Goal: Information Seeking & Learning: Learn about a topic

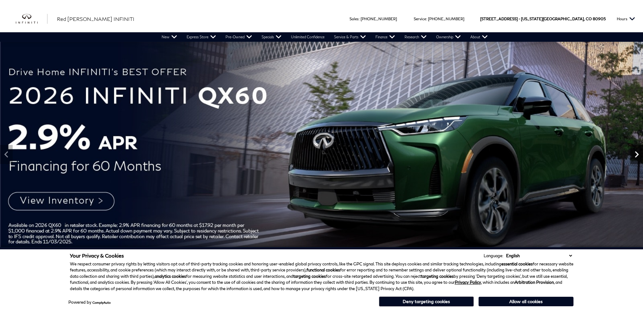
click at [638, 158] on icon "Next" at bounding box center [637, 154] width 13 height 13
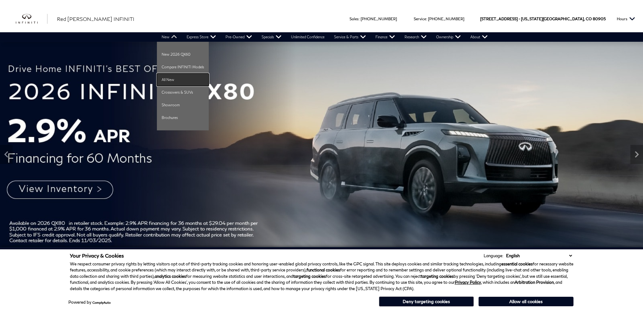
click at [172, 75] on link "All New" at bounding box center [183, 79] width 52 height 13
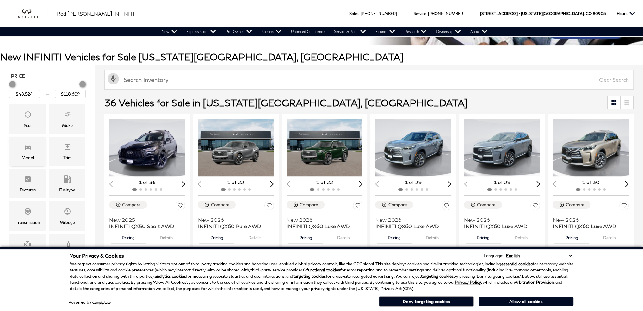
scroll to position [84, 0]
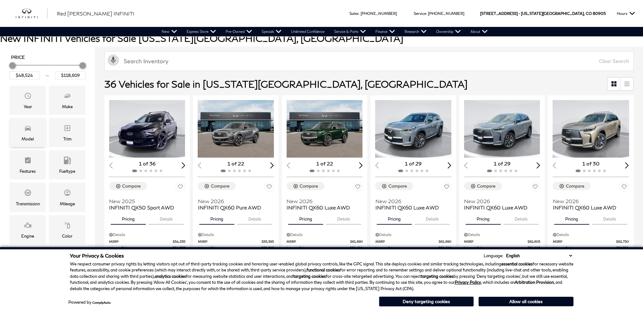
click at [32, 140] on div "Model" at bounding box center [28, 138] width 12 height 7
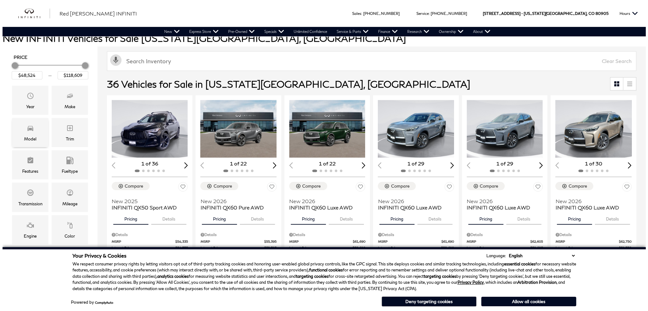
scroll to position [0, 0]
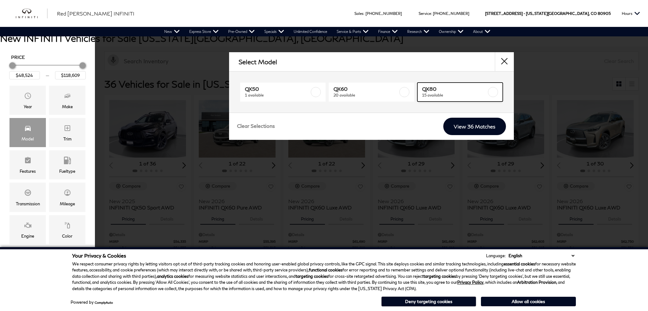
click at [446, 87] on span "QX80" at bounding box center [454, 89] width 65 height 6
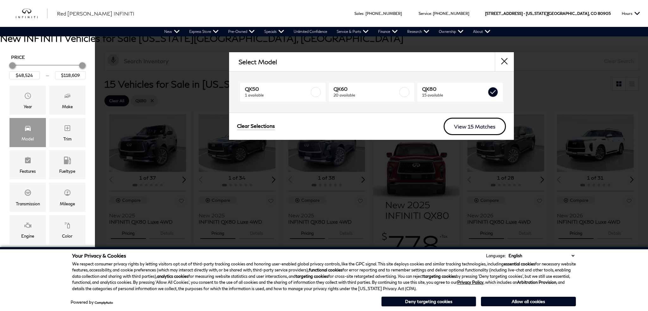
type input "$81,389"
checkbox input "true"
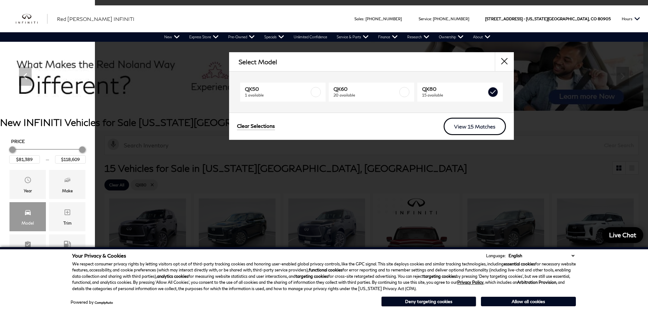
click at [494, 127] on link "View 15 Matches" at bounding box center [475, 126] width 62 height 17
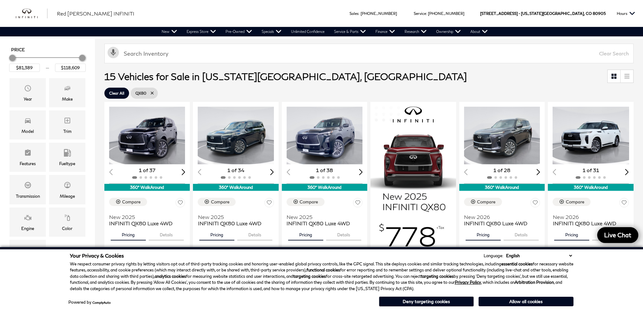
scroll to position [84, 0]
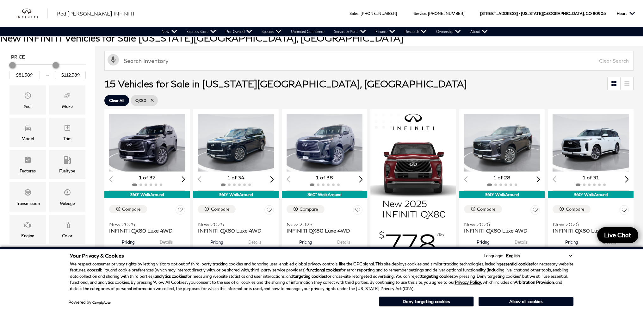
type input "$118,389"
drag, startPoint x: 82, startPoint y: 65, endPoint x: 154, endPoint y: 65, distance: 72.4
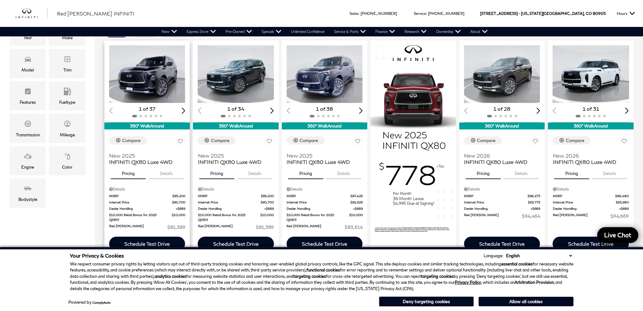
scroll to position [147, 0]
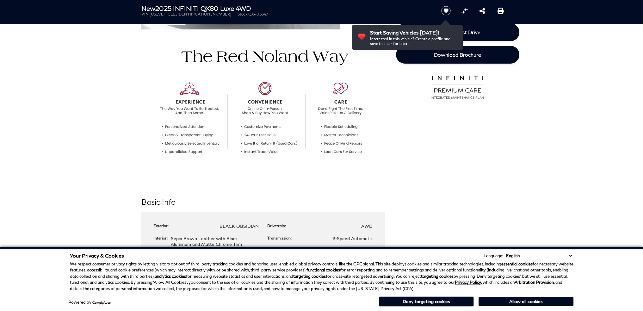
scroll to position [211, 0]
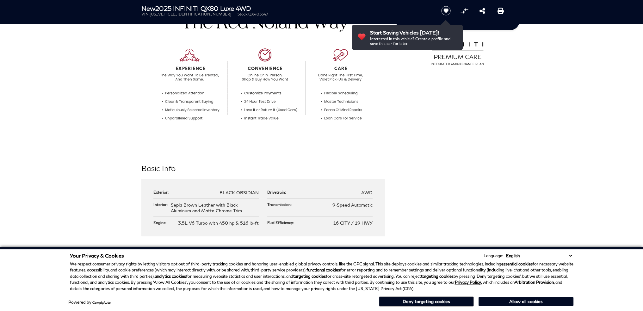
click at [458, 302] on button "Deny targeting cookies" at bounding box center [426, 301] width 95 height 10
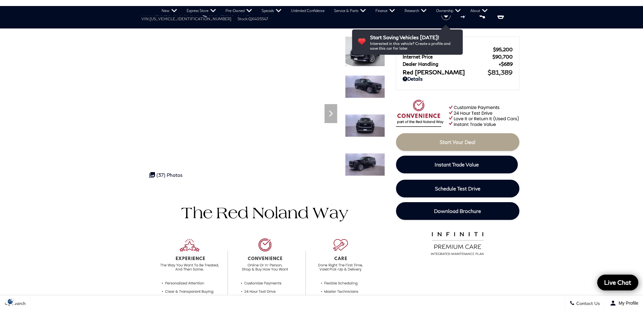
scroll to position [0, 0]
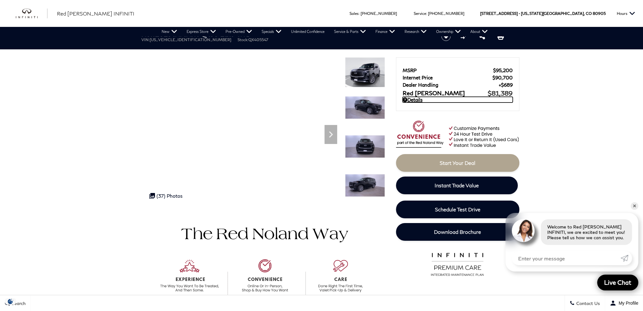
click at [421, 101] on link "Details" at bounding box center [458, 100] width 110 height 6
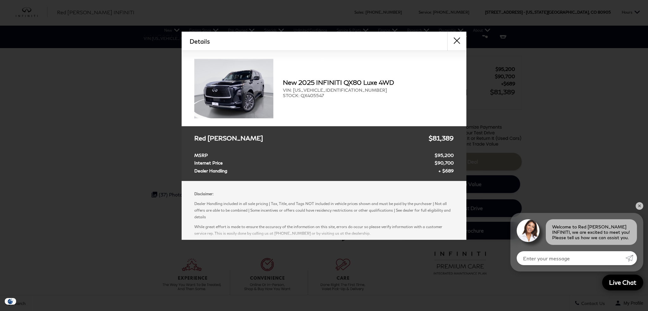
click at [581, 188] on div "Details Form Opened Details New 2025 INFINITI QX80 Luxe 4WD VIN: JN8AZ3BB2S9405…" at bounding box center [324, 136] width 648 height 208
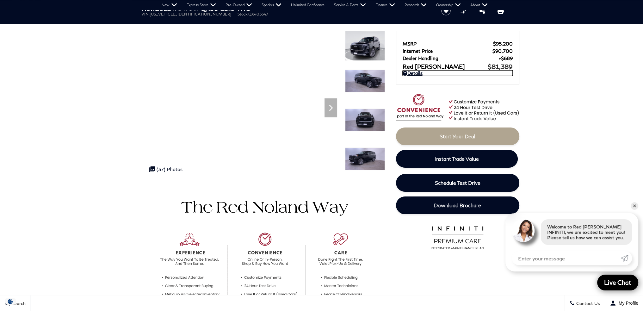
scroll to position [34, 0]
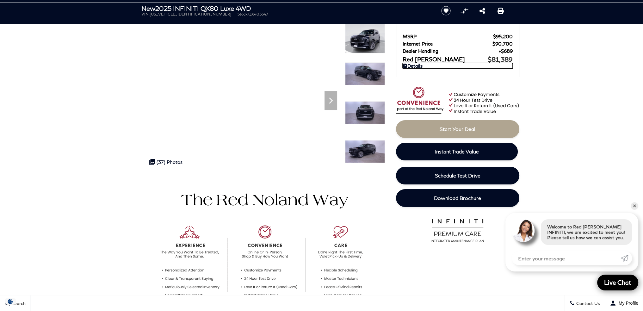
click at [375, 115] on img at bounding box center [365, 112] width 40 height 23
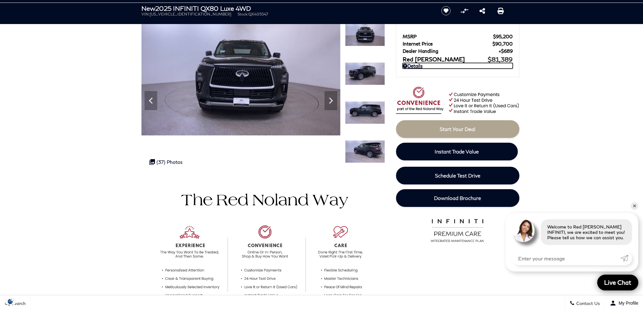
click at [376, 157] on img at bounding box center [365, 151] width 40 height 23
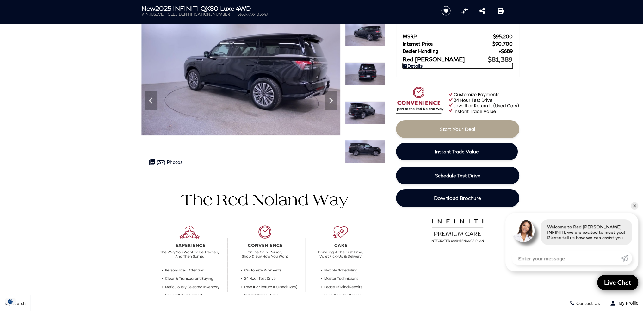
click at [369, 149] on img at bounding box center [365, 151] width 40 height 23
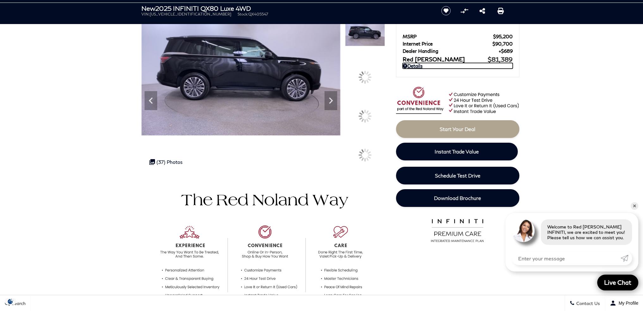
click at [369, 144] on img at bounding box center [365, 143] width 40 height 1
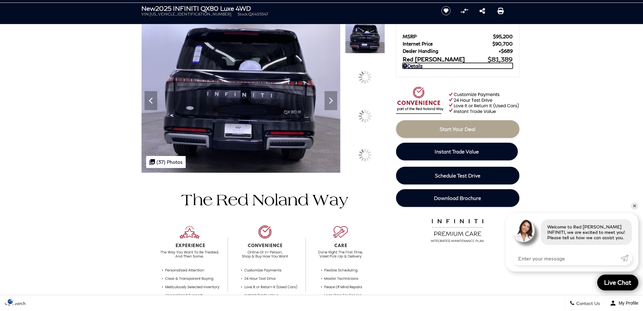
click at [369, 144] on img at bounding box center [365, 143] width 40 height 1
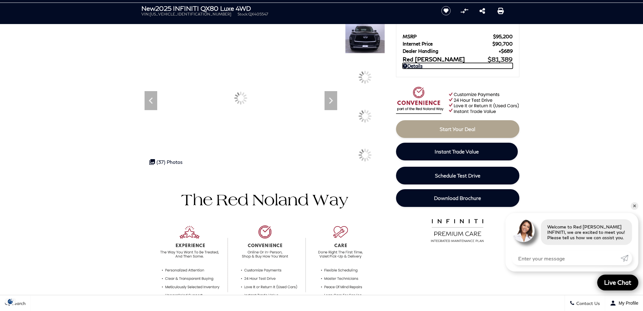
click at [368, 144] on img at bounding box center [365, 143] width 40 height 1
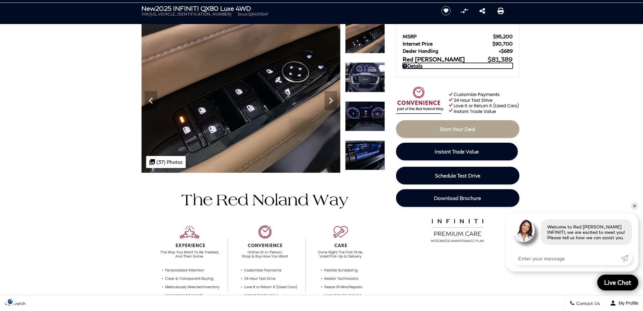
click at [359, 160] on img at bounding box center [365, 155] width 40 height 30
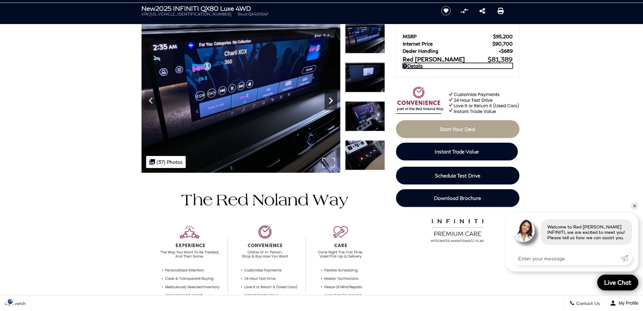
click at [328, 97] on icon "Next" at bounding box center [331, 100] width 13 height 13
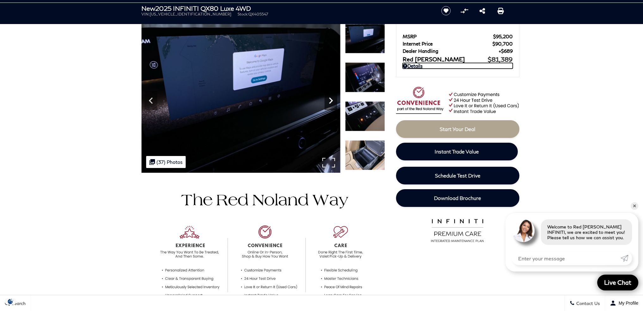
click at [328, 97] on icon "Next" at bounding box center [331, 100] width 13 height 13
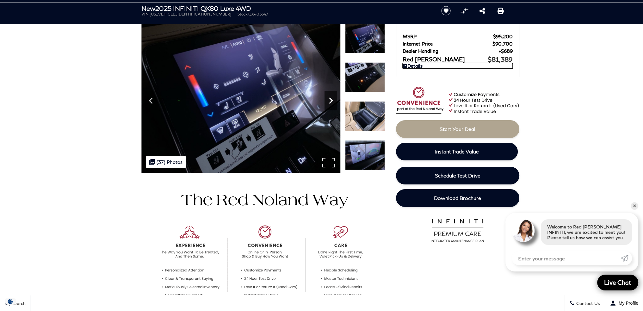
click at [328, 97] on icon "Next" at bounding box center [331, 100] width 13 height 13
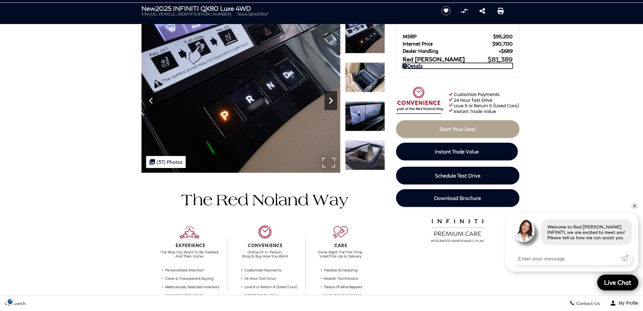
click at [328, 97] on icon "Next" at bounding box center [331, 100] width 13 height 13
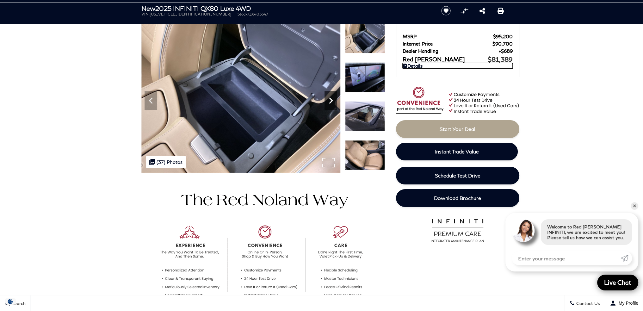
click at [328, 97] on icon "Next" at bounding box center [331, 100] width 13 height 13
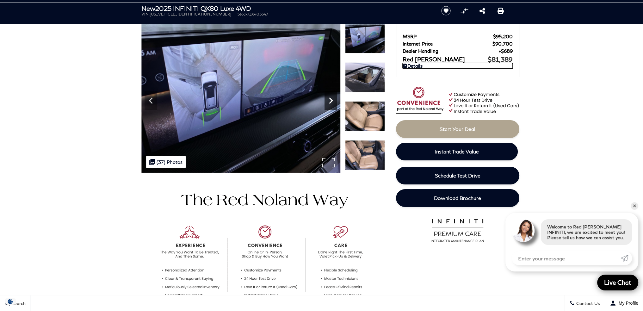
click at [328, 97] on icon "Next" at bounding box center [331, 100] width 13 height 13
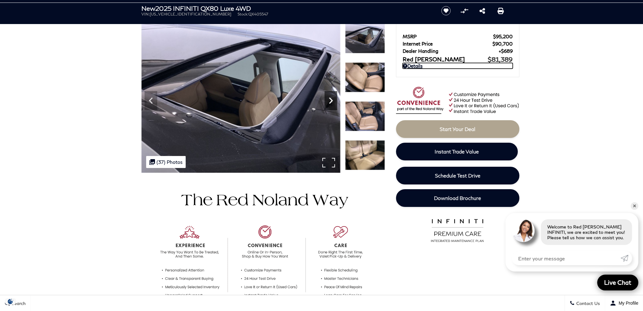
click at [328, 97] on icon "Next" at bounding box center [331, 100] width 13 height 13
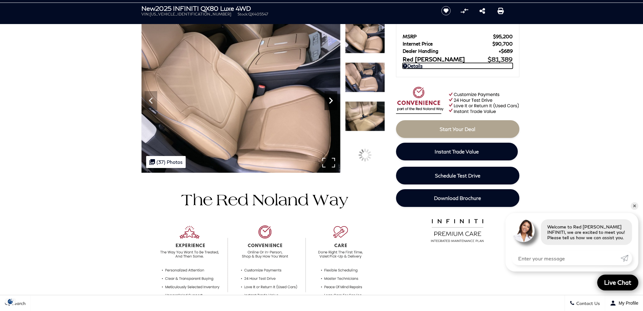
click at [328, 97] on icon "Next" at bounding box center [331, 100] width 13 height 13
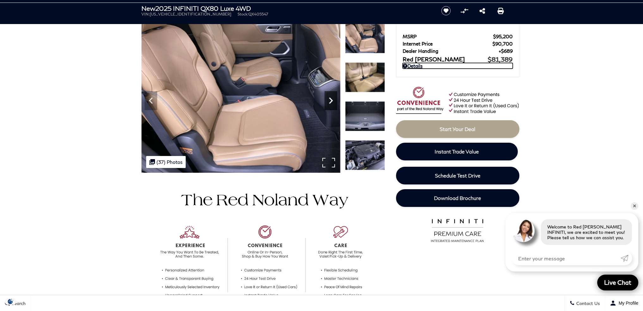
click at [328, 97] on icon "Next" at bounding box center [331, 100] width 13 height 13
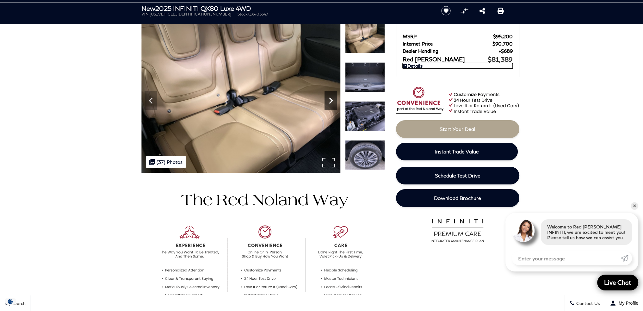
click at [328, 97] on icon "Next" at bounding box center [331, 100] width 13 height 13
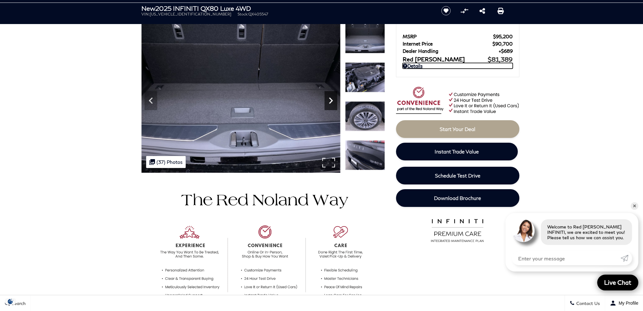
click at [328, 97] on icon "Next" at bounding box center [331, 100] width 13 height 13
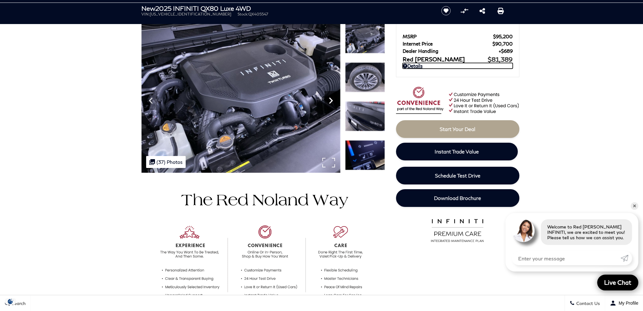
click at [328, 97] on icon "Next" at bounding box center [331, 100] width 13 height 13
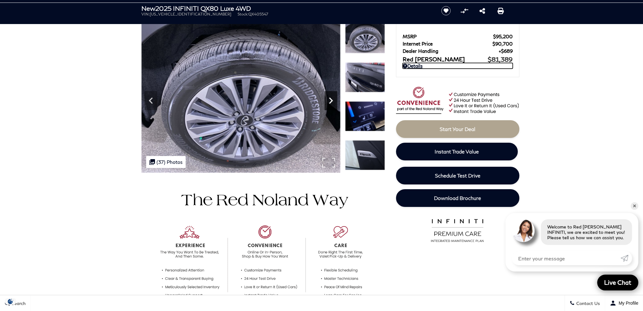
click at [328, 99] on icon "Next" at bounding box center [331, 100] width 13 height 13
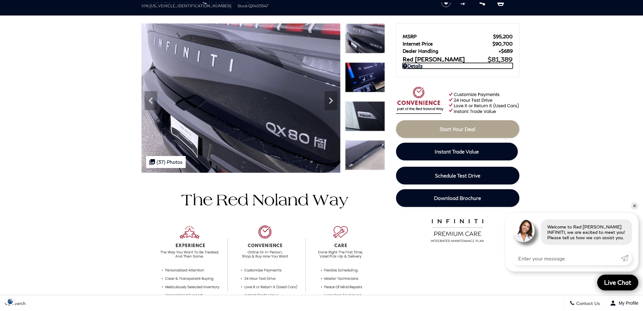
scroll to position [0, 0]
